Goal: Task Accomplishment & Management: Manage account settings

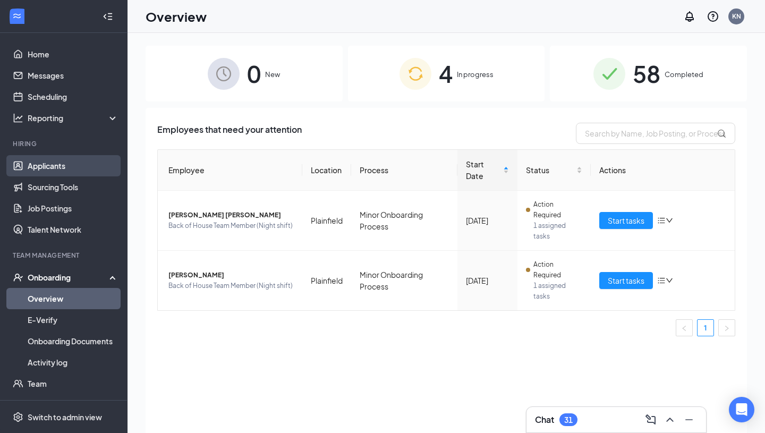
scroll to position [41, 0]
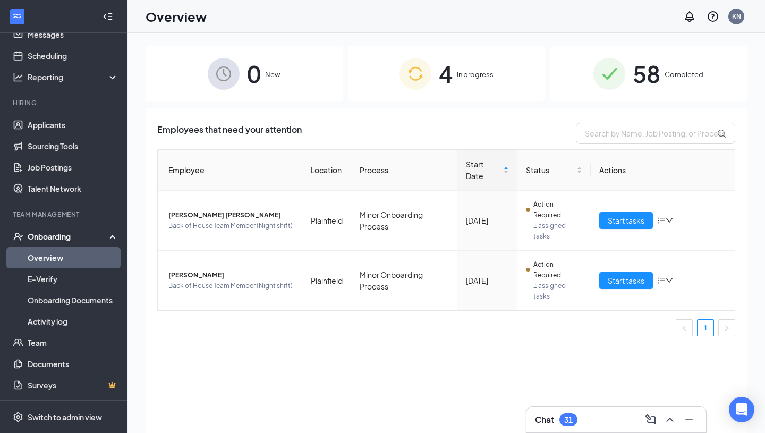
click at [45, 256] on link "Overview" at bounding box center [73, 257] width 91 height 21
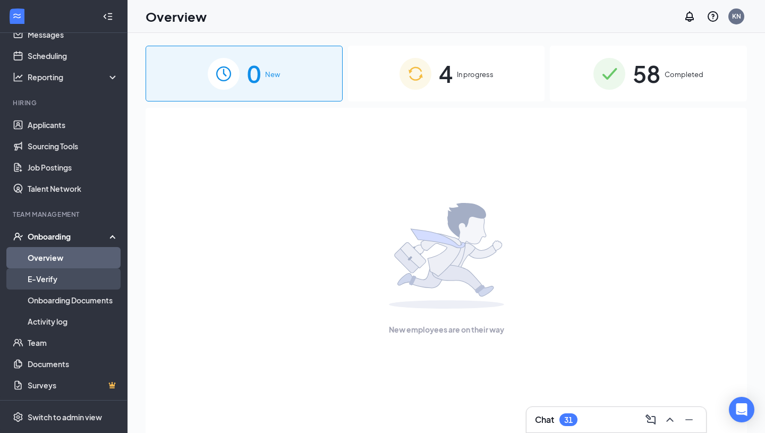
click at [51, 279] on link "E-Verify" at bounding box center [73, 278] width 91 height 21
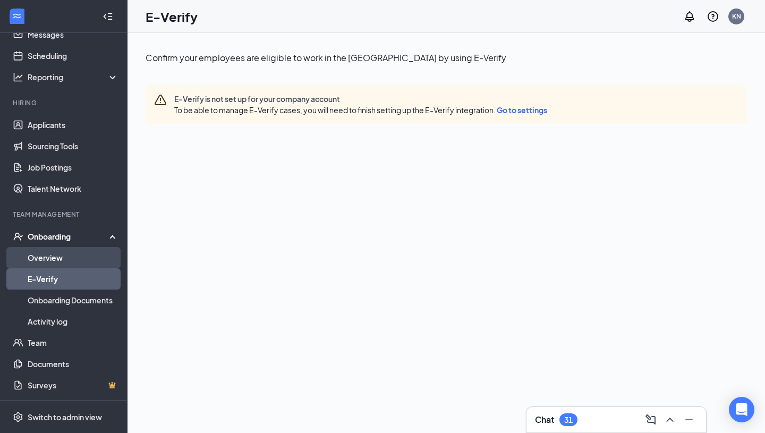
click at [49, 258] on link "Overview" at bounding box center [73, 257] width 91 height 21
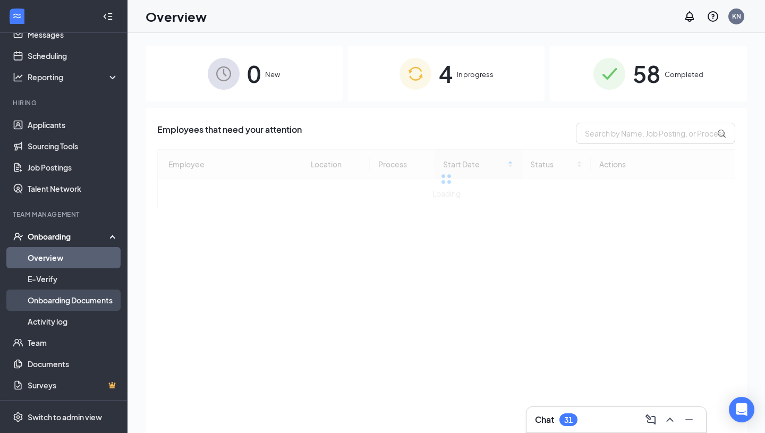
click at [60, 300] on link "Onboarding Documents" at bounding box center [73, 300] width 91 height 21
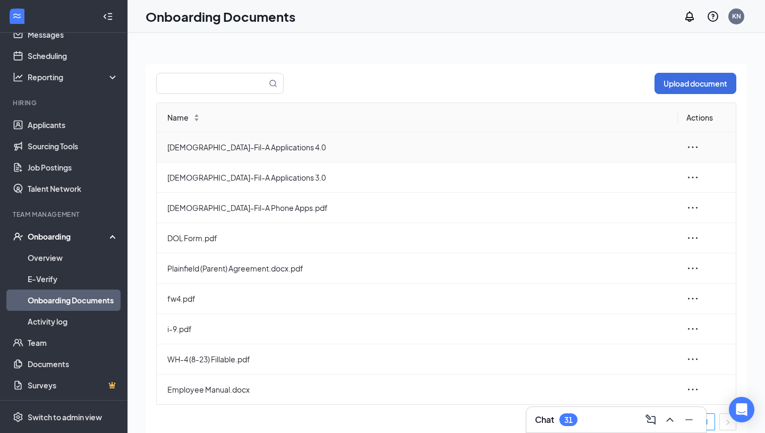
scroll to position [4, 0]
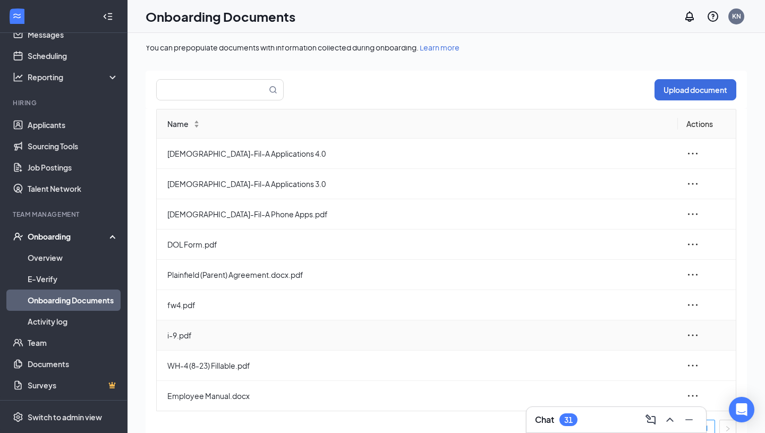
click at [184, 332] on span "i-9.pdf" at bounding box center [418, 335] width 502 height 12
click at [46, 255] on link "Overview" at bounding box center [73, 257] width 91 height 21
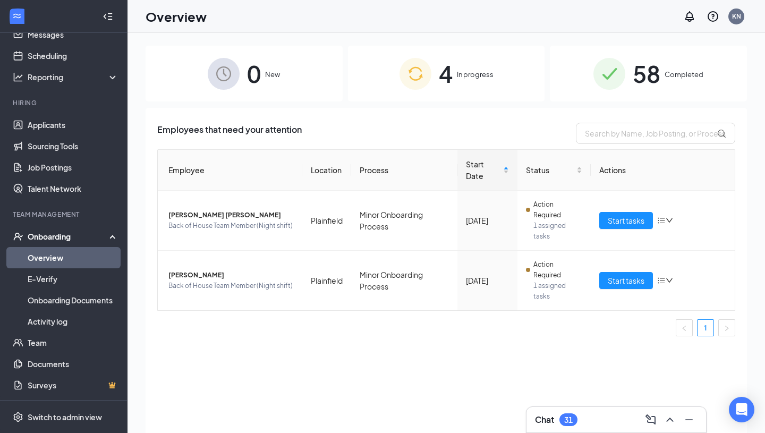
click at [468, 72] on span "In progress" at bounding box center [475, 74] width 37 height 11
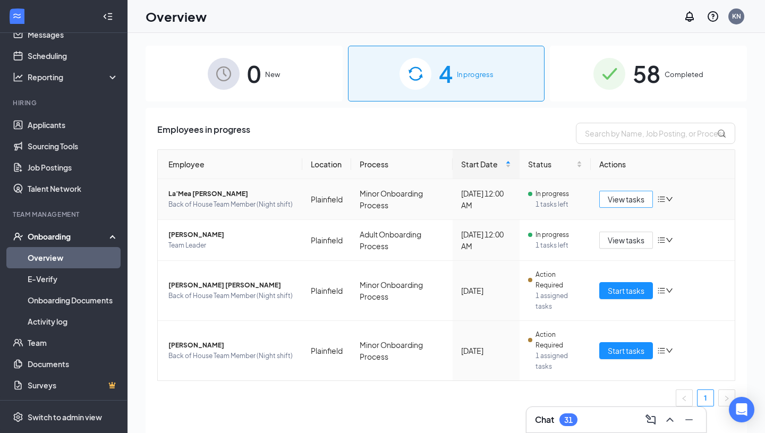
click at [626, 199] on span "View tasks" at bounding box center [626, 199] width 37 height 12
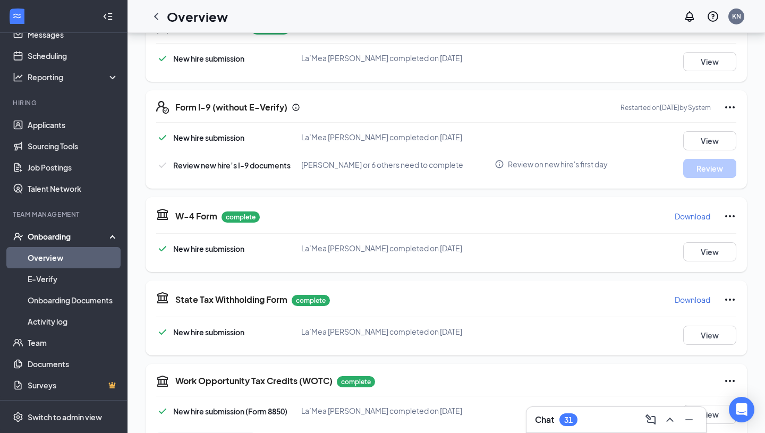
scroll to position [178, 0]
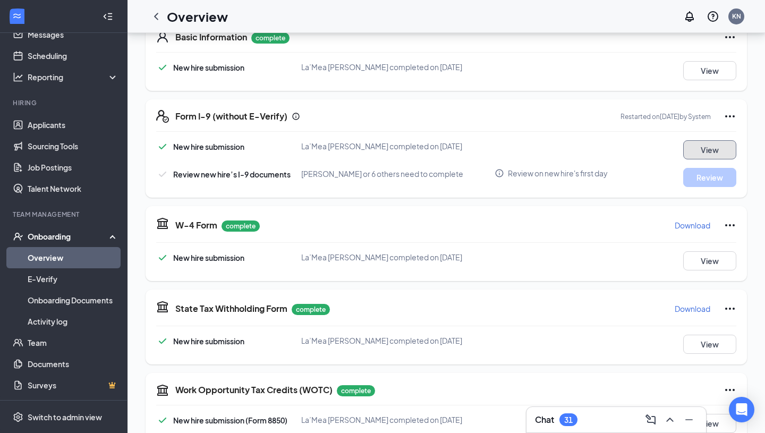
click at [698, 153] on button "View" at bounding box center [709, 149] width 53 height 19
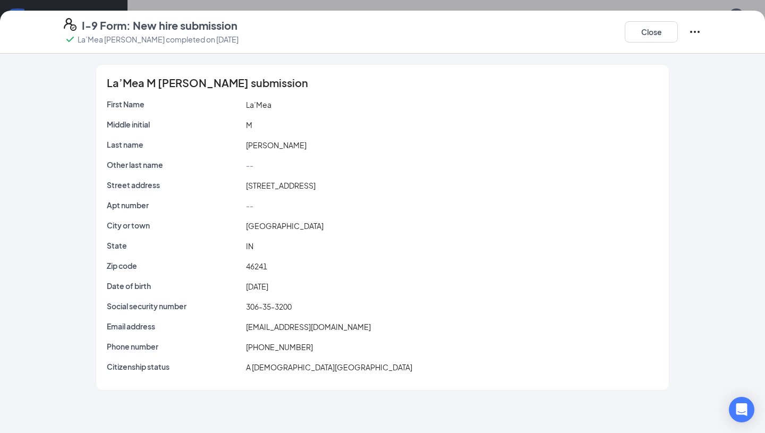
scroll to position [215, 0]
click at [652, 35] on button "Close" at bounding box center [651, 31] width 53 height 21
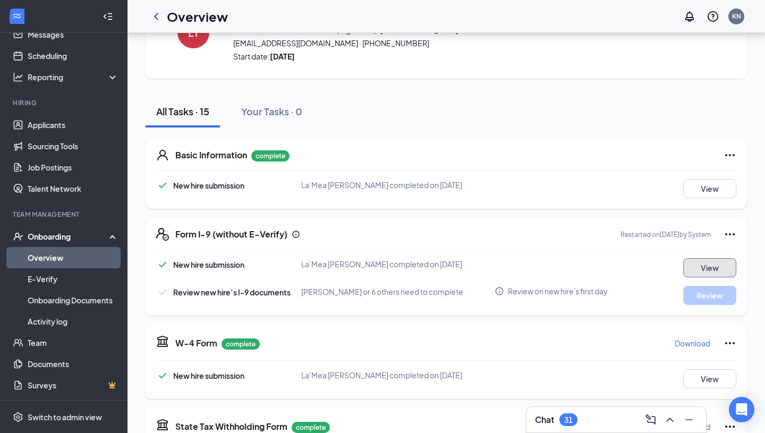
scroll to position [0, 0]
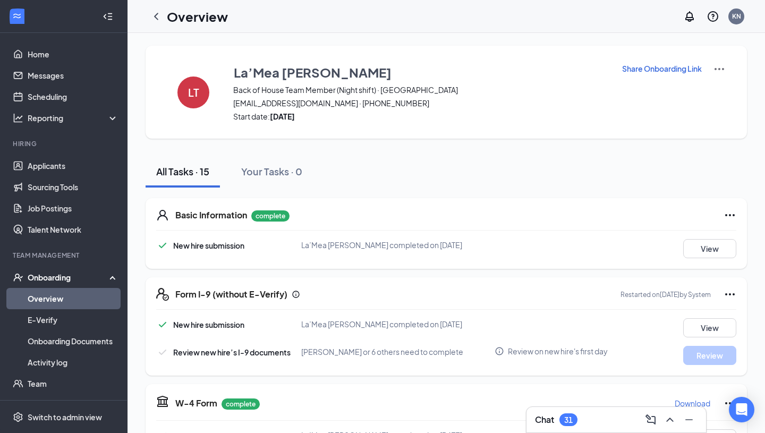
click at [498, 352] on icon "Info" at bounding box center [500, 351] width 10 height 10
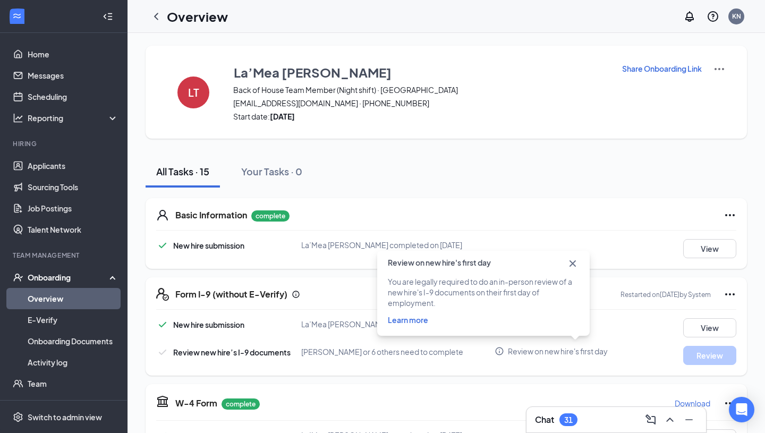
click at [572, 267] on icon "Cross" at bounding box center [572, 263] width 13 height 13
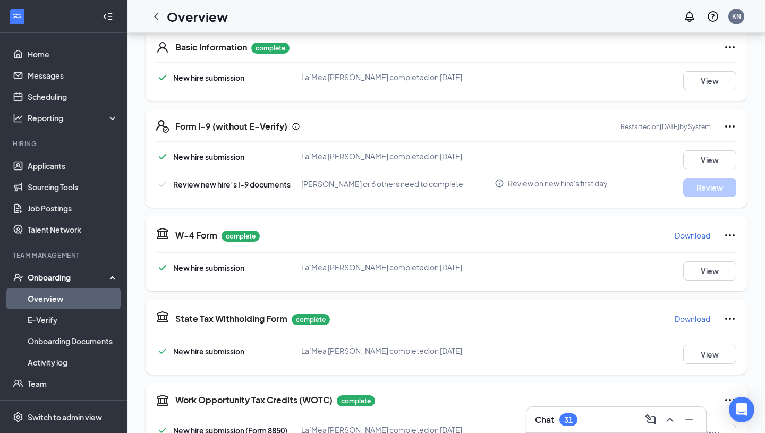
scroll to position [164, 0]
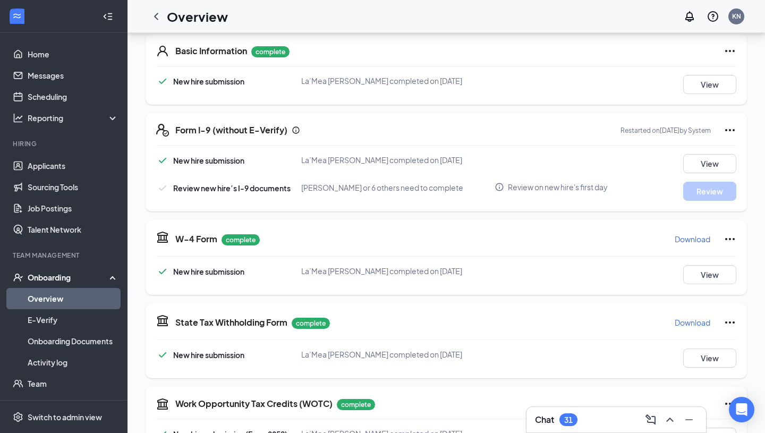
click at [732, 124] on icon "Ellipses" at bounding box center [730, 130] width 13 height 13
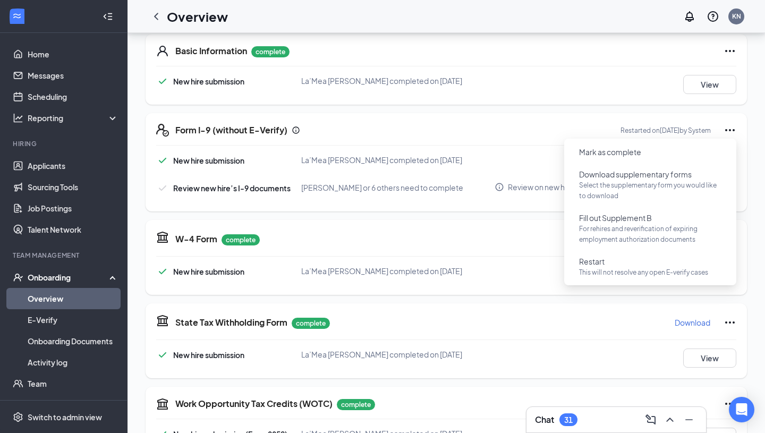
click at [607, 103] on div "Basic Information complete New hire submission La’Mea M Tyler completed on Aug …" at bounding box center [446, 69] width 601 height 71
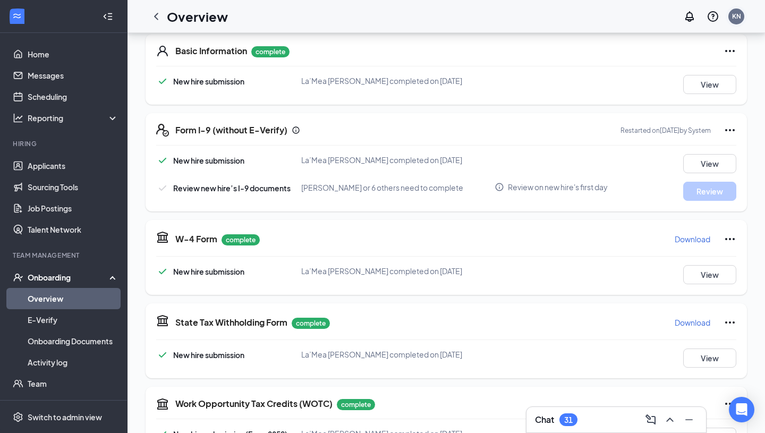
click at [729, 16] on div "KN" at bounding box center [736, 17] width 16 height 16
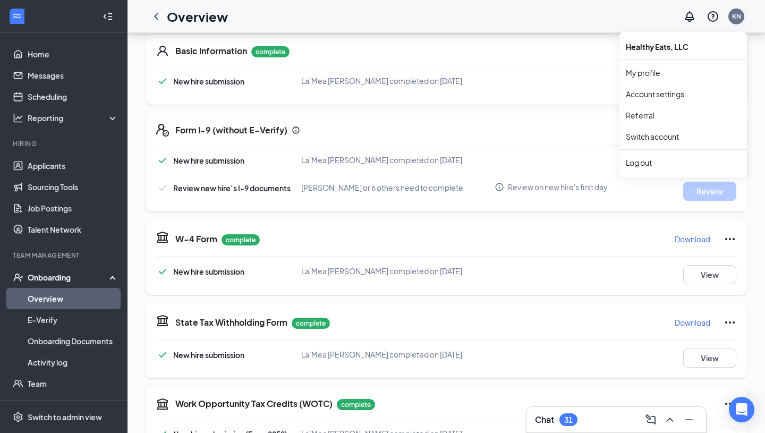
click at [733, 18] on div "KN" at bounding box center [736, 16] width 9 height 9
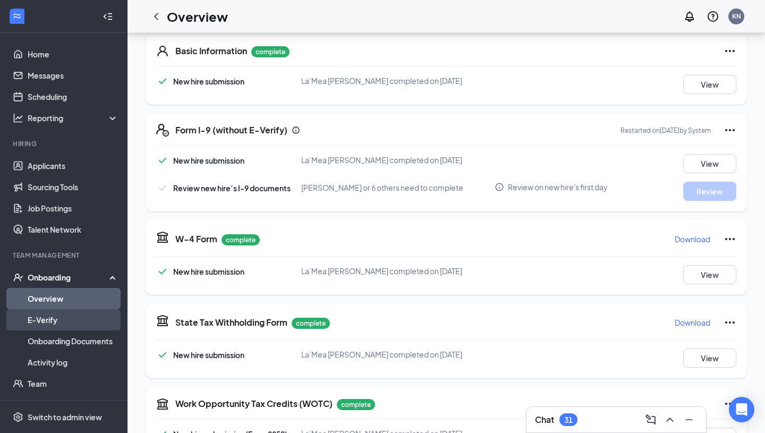
click at [74, 316] on link "E-Verify" at bounding box center [73, 319] width 91 height 21
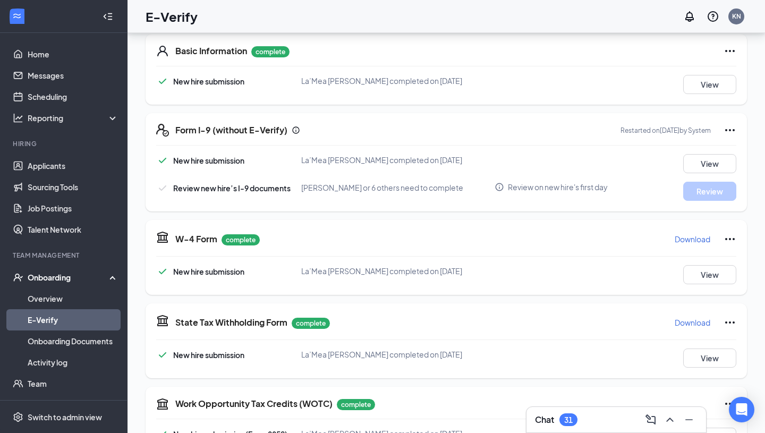
scroll to position [48, 0]
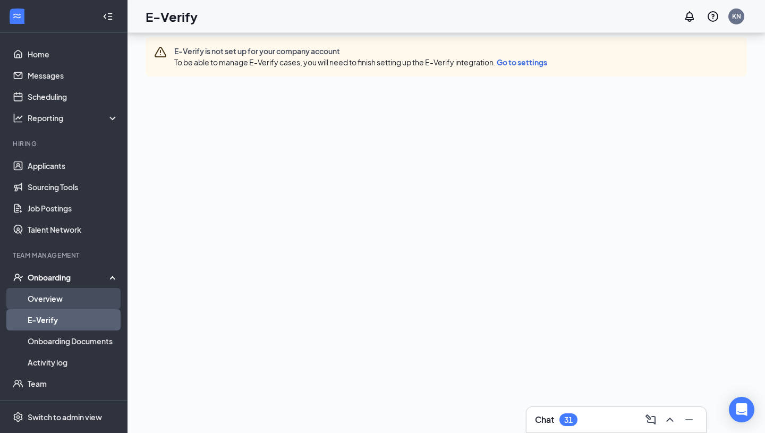
click at [64, 292] on link "Overview" at bounding box center [73, 298] width 91 height 21
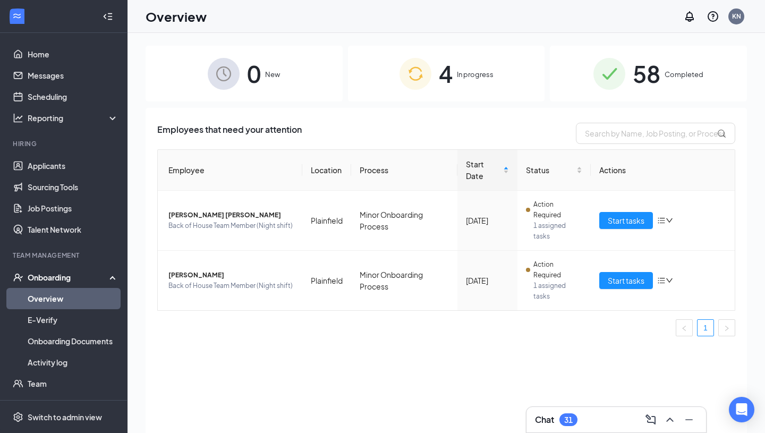
click at [402, 64] on img at bounding box center [416, 74] width 32 height 32
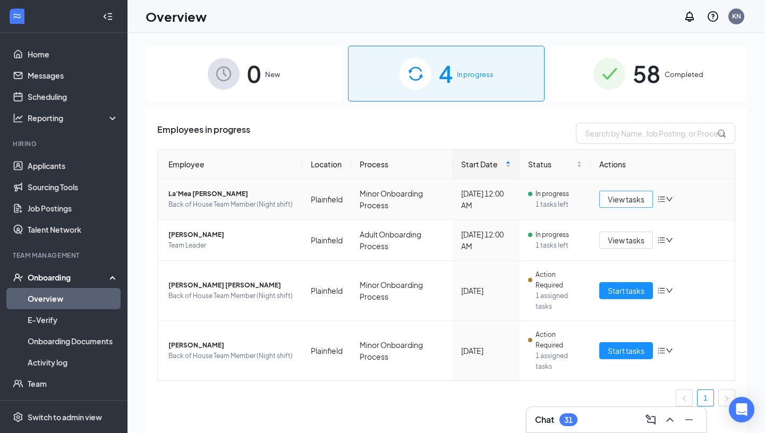
click at [630, 198] on span "View tasks" at bounding box center [626, 199] width 37 height 12
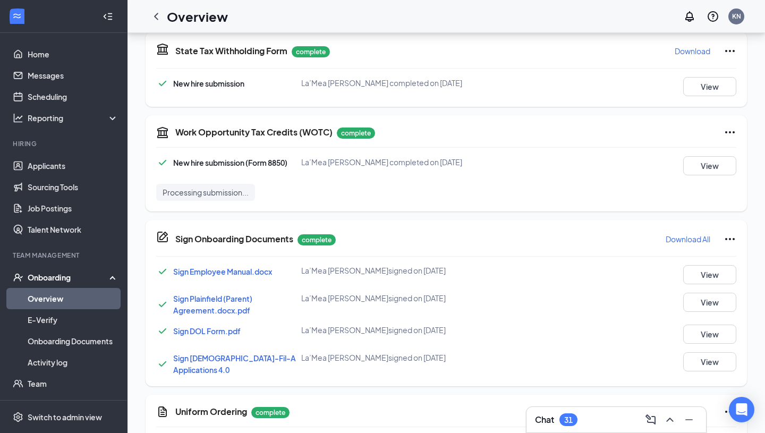
scroll to position [429, 0]
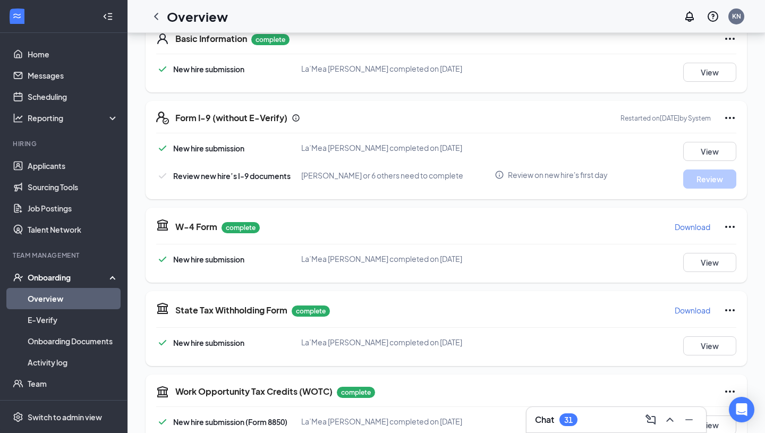
scroll to position [176, 0]
click at [734, 16] on div "KN" at bounding box center [736, 16] width 9 height 9
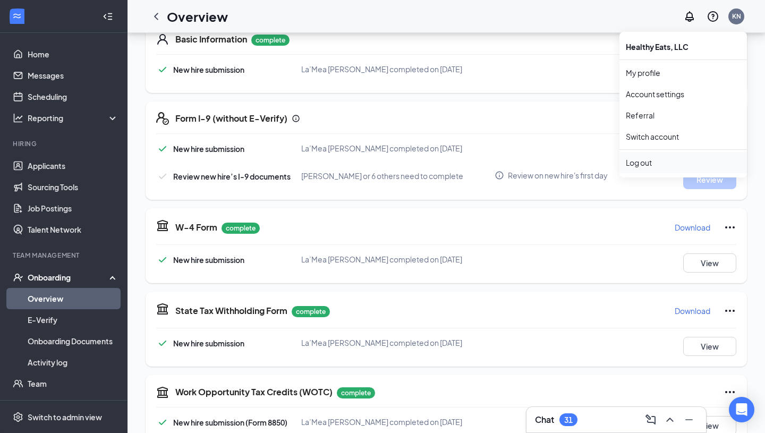
click at [647, 160] on div "Log out" at bounding box center [683, 162] width 115 height 11
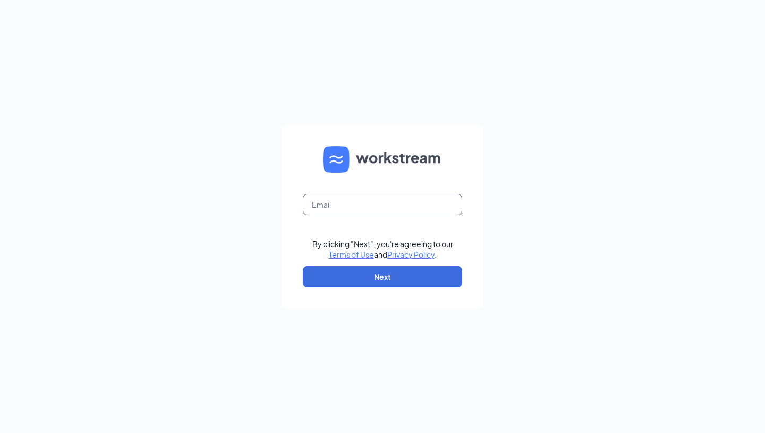
click at [366, 201] on input "text" at bounding box center [382, 204] width 159 height 21
type input "kylenelson.8204@gmail.com"
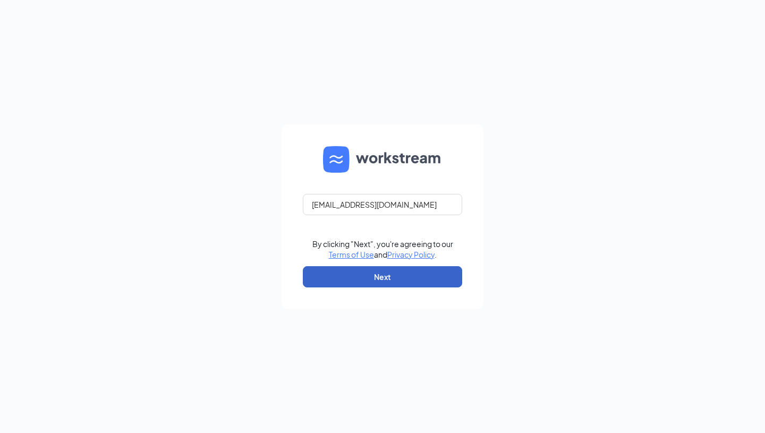
click at [368, 281] on button "Next" at bounding box center [382, 276] width 159 height 21
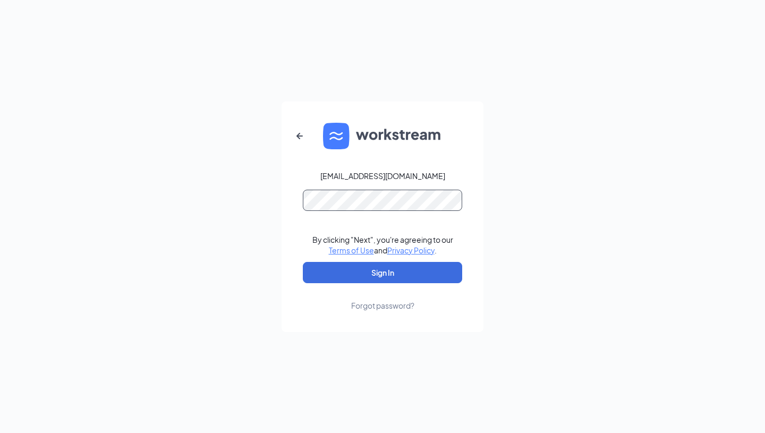
click at [303, 262] on button "Sign In" at bounding box center [382, 272] width 159 height 21
click at [295, 198] on form "kylenelson.8204@gmail.com By clicking "Next", you're agreeing to our Terms of U…" at bounding box center [383, 216] width 202 height 231
click at [289, 199] on form "kylenelson.8204@gmail.com By clicking "Next", you're agreeing to our Terms of U…" at bounding box center [383, 216] width 202 height 231
click at [303, 262] on button "Sign In" at bounding box center [382, 272] width 159 height 21
click at [283, 202] on form "kylenelson.8204@gmail.com By clicking "Next", you're agreeing to our Terms of U…" at bounding box center [383, 216] width 202 height 231
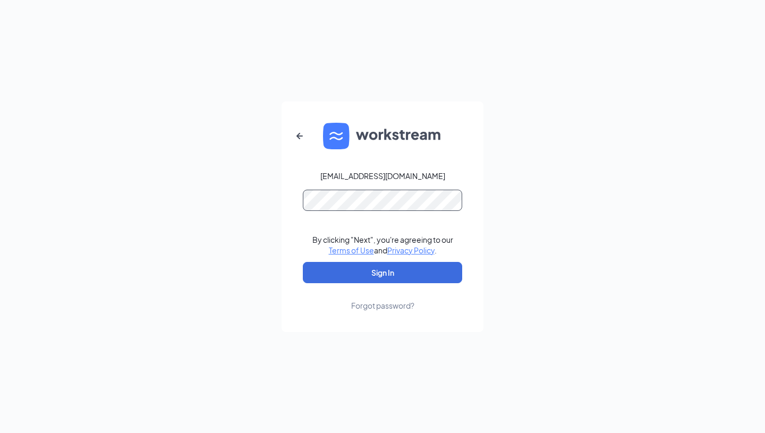
click at [303, 262] on button "Sign In" at bounding box center [382, 272] width 159 height 21
click at [387, 303] on div "Forgot password?" at bounding box center [382, 305] width 63 height 11
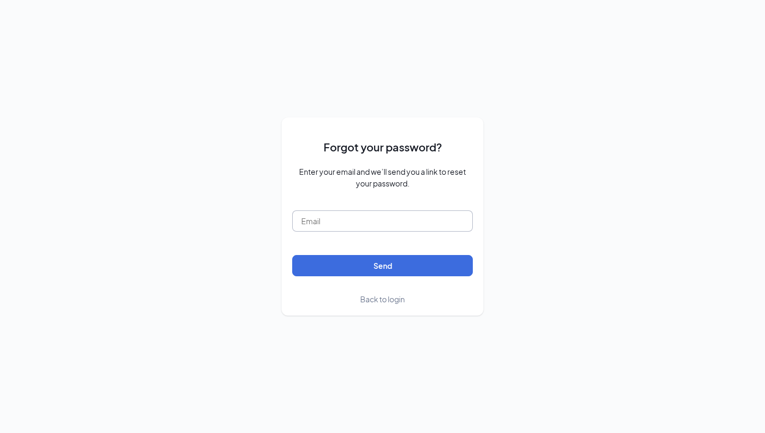
click at [338, 224] on input "text" at bounding box center [382, 220] width 181 height 21
type input "kylenelson.8204@gmail.com"
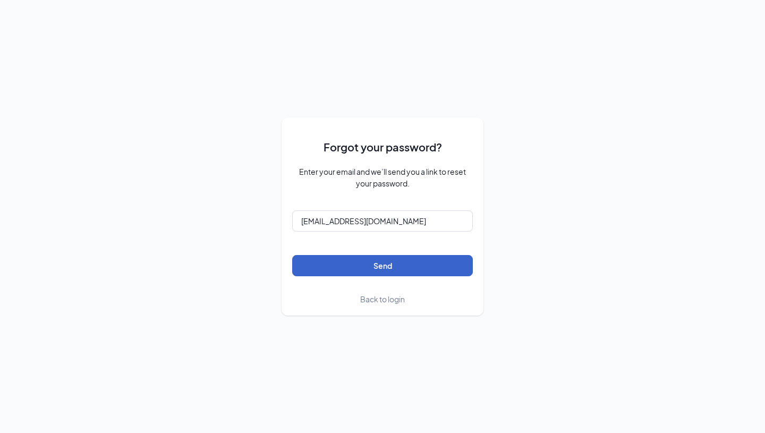
click at [365, 265] on button "Send" at bounding box center [382, 265] width 181 height 21
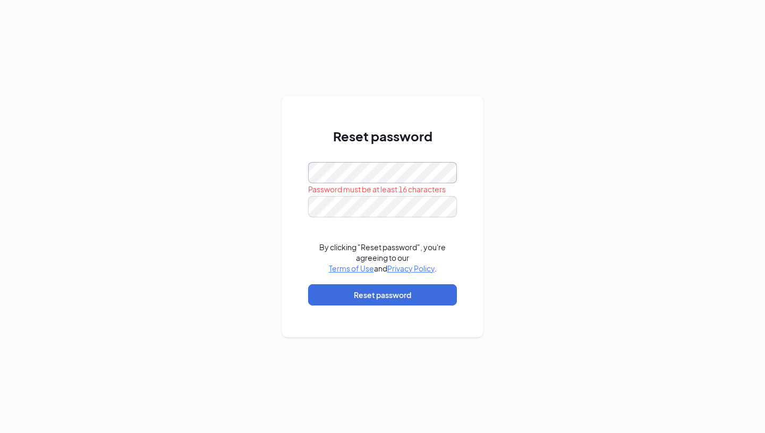
click at [289, 173] on div "Reset password Password must be at least 16 characters By clicking "Reset passw…" at bounding box center [383, 216] width 202 height 241
click at [395, 292] on button "Reset password" at bounding box center [382, 294] width 149 height 21
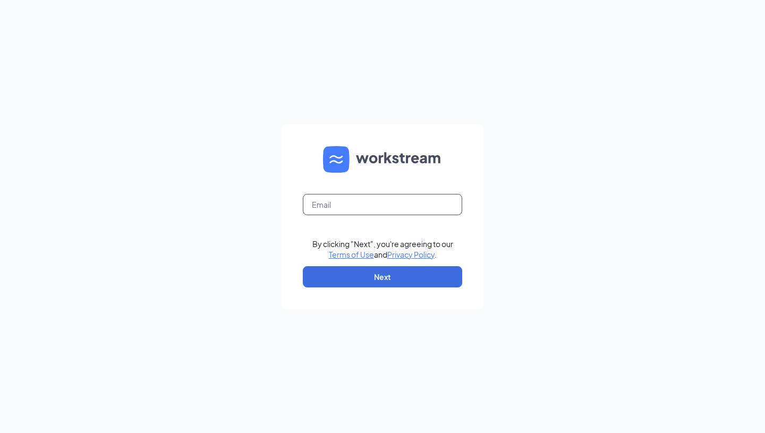
click at [349, 208] on input "text" at bounding box center [382, 204] width 159 height 21
type input "[EMAIL_ADDRESS][DOMAIN_NAME]"
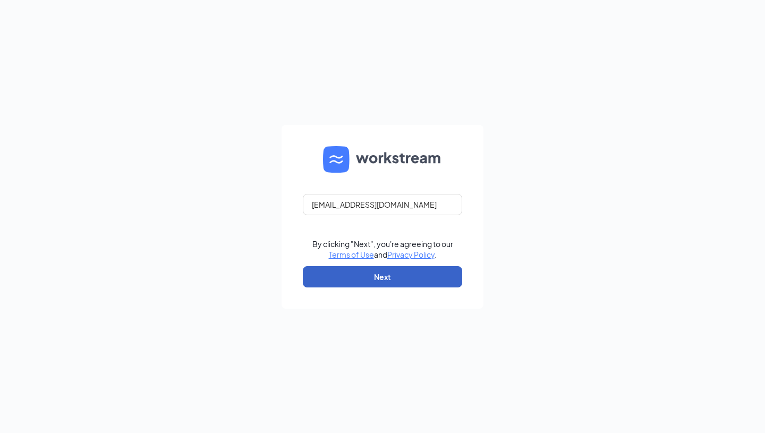
click at [389, 275] on button "Next" at bounding box center [382, 276] width 159 height 21
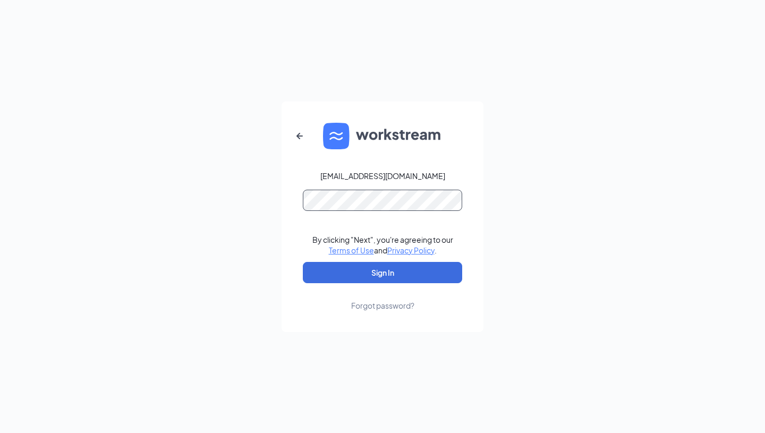
click at [303, 262] on button "Sign In" at bounding box center [382, 272] width 159 height 21
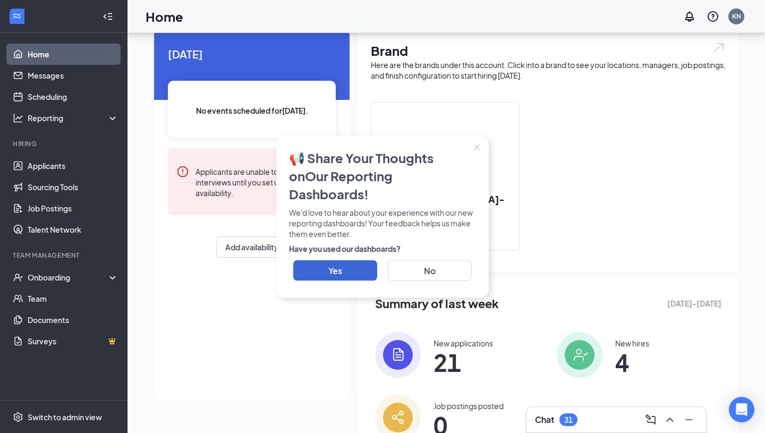
scroll to position [49, 0]
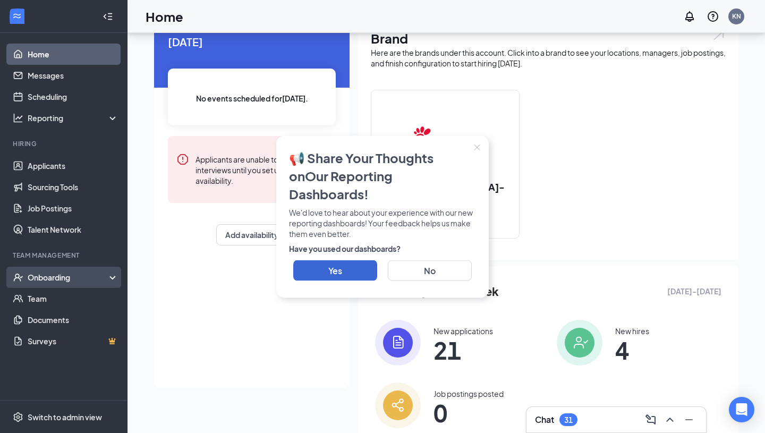
click at [63, 282] on div "Onboarding" at bounding box center [69, 277] width 82 height 11
click at [52, 338] on link "Onboarding Documents" at bounding box center [73, 340] width 91 height 21
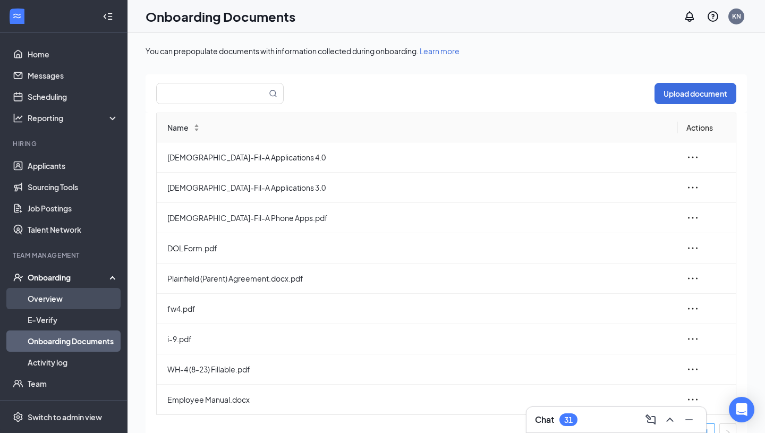
click at [43, 296] on link "Overview" at bounding box center [73, 298] width 91 height 21
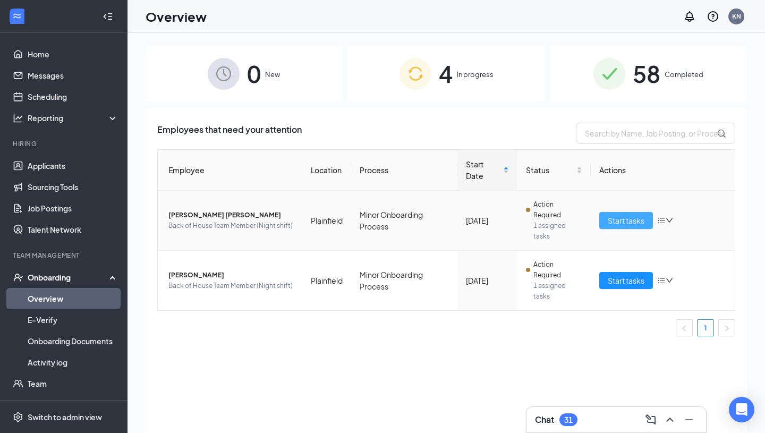
click at [616, 219] on span "Start tasks" at bounding box center [626, 221] width 37 height 12
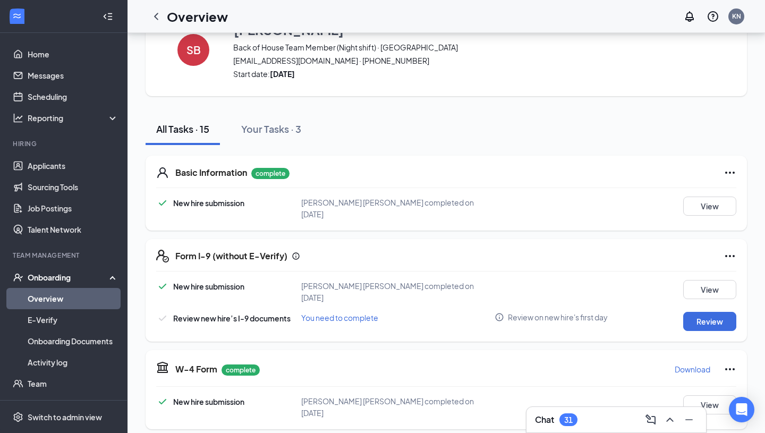
scroll to position [22, 0]
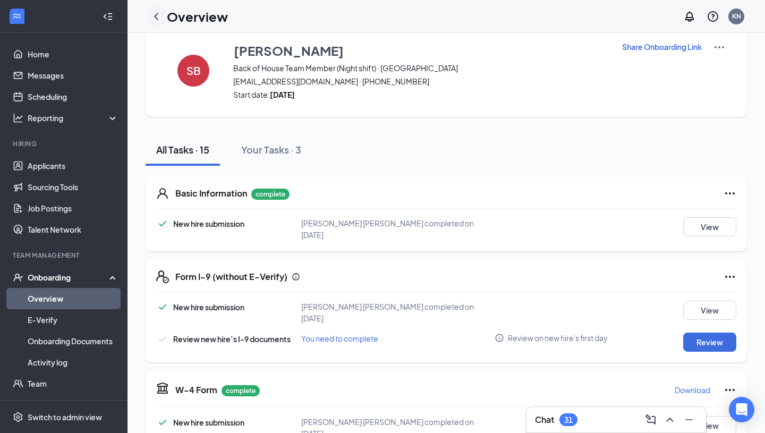
click at [155, 16] on icon "ChevronLeft" at bounding box center [156, 16] width 4 height 7
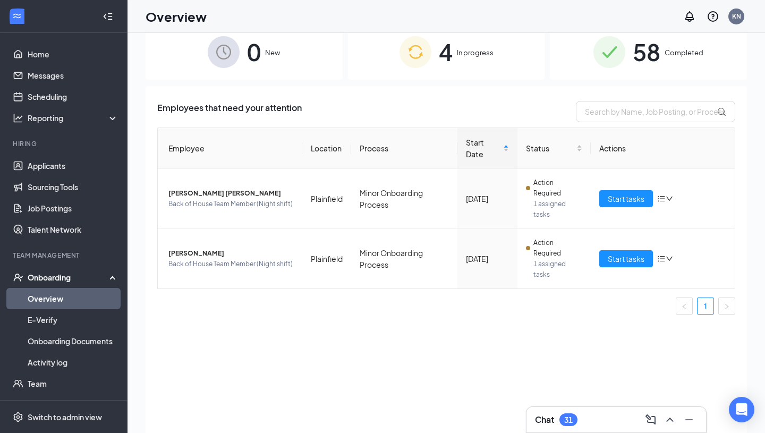
click at [464, 56] on span "In progress" at bounding box center [475, 52] width 37 height 11
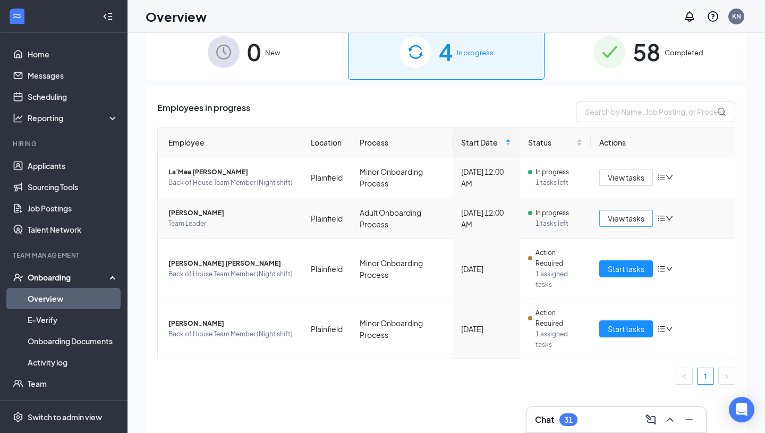
click at [631, 219] on span "View tasks" at bounding box center [626, 219] width 37 height 12
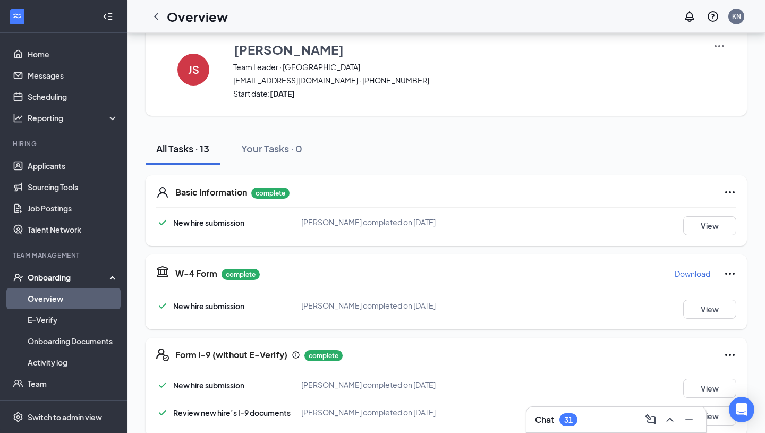
scroll to position [27, 0]
